Goal: Check status: Check status

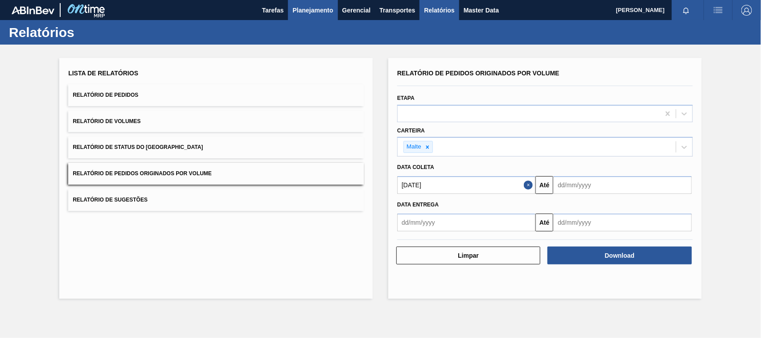
click at [324, 11] on span "Planejamento" at bounding box center [312, 10] width 41 height 11
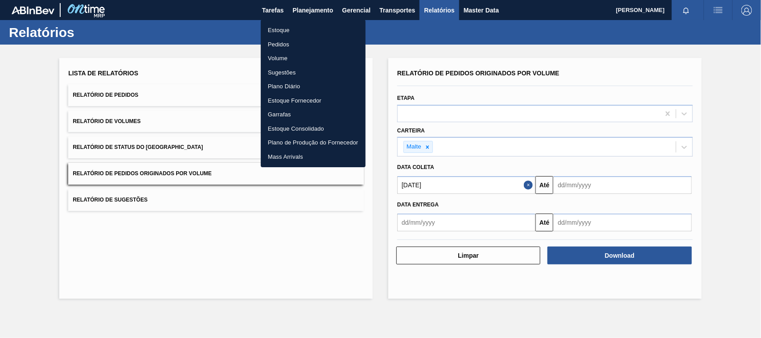
click at [286, 29] on li "Estoque" at bounding box center [313, 30] width 105 height 14
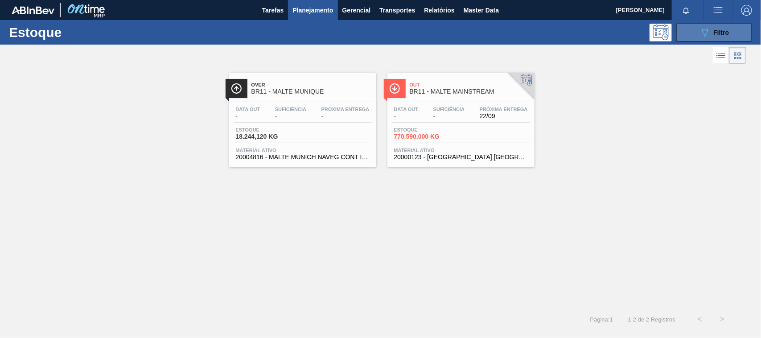
click at [695, 32] on button "089F7B8B-B2A5-4AFE-B5C0-19BA573D28AC Filtro" at bounding box center [714, 33] width 76 height 18
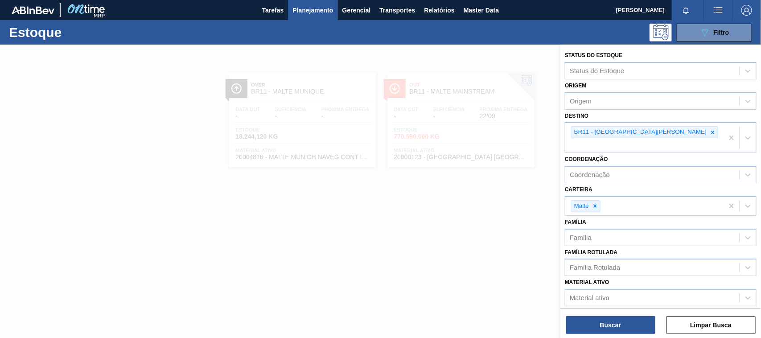
click at [479, 56] on div at bounding box center [380, 214] width 761 height 338
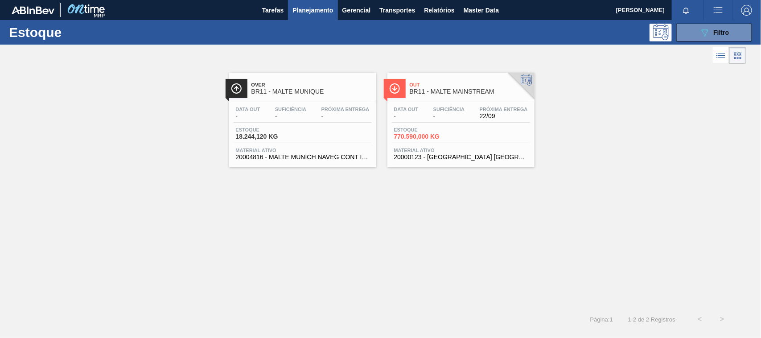
click at [416, 113] on span "-" at bounding box center [406, 116] width 25 height 7
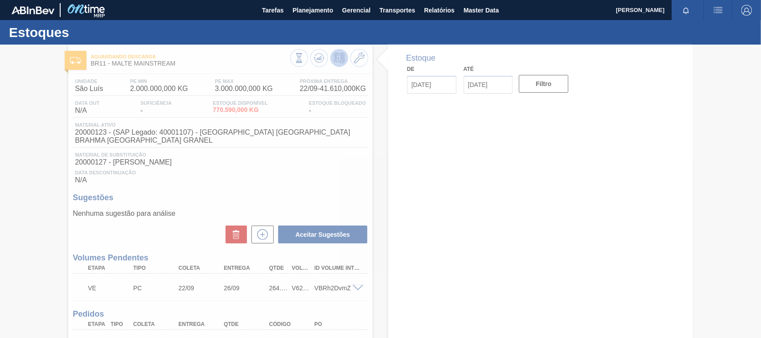
type input "[DATE]"
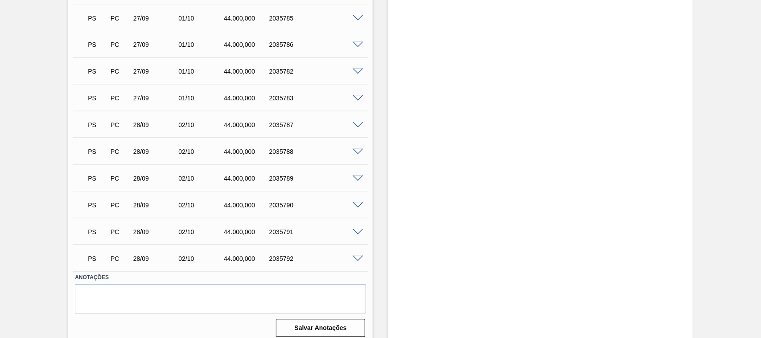
scroll to position [2204, 0]
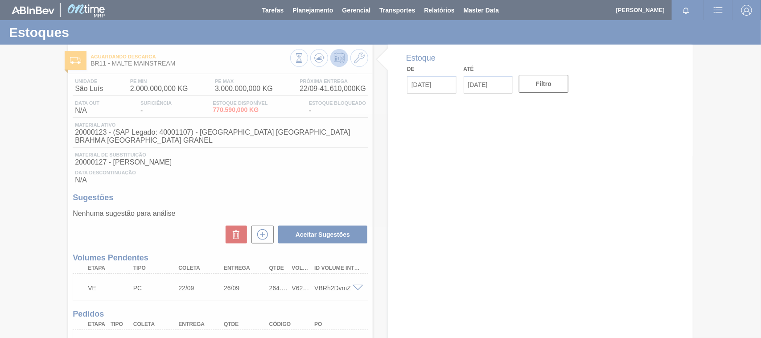
click at [301, 284] on div "V624078" at bounding box center [301, 287] width 23 height 7
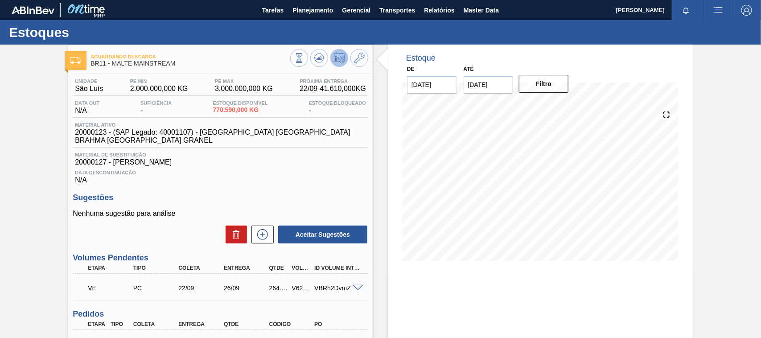
click at [301, 284] on div "V624078" at bounding box center [301, 287] width 23 height 7
copy div "V624078"
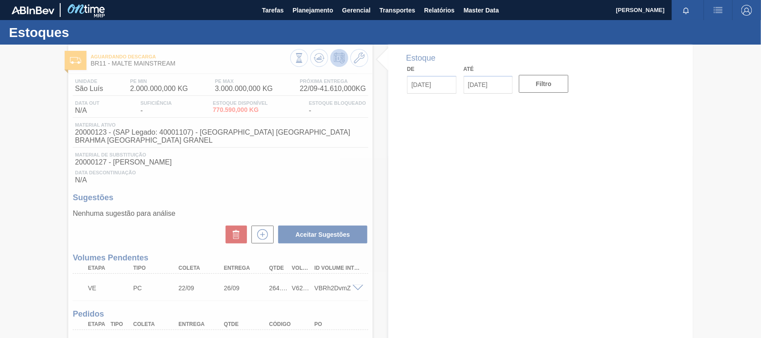
type input "[DATE]"
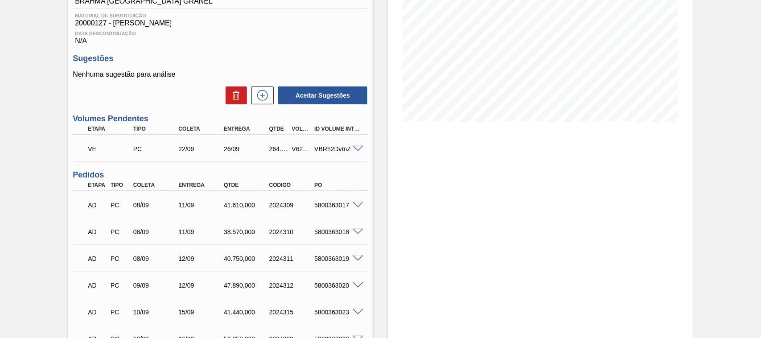
scroll to position [46, 0]
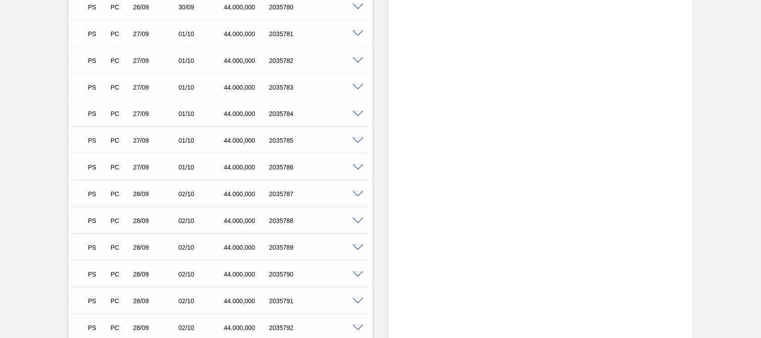
scroll to position [2250, 0]
